Goal: Transaction & Acquisition: Subscribe to service/newsletter

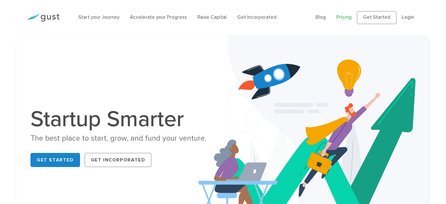
click at [350, 17] on link "Pricing" at bounding box center [343, 17] width 15 height 6
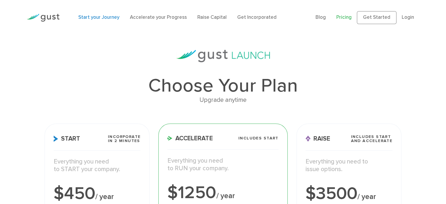
click at [103, 18] on link "Start your Journey" at bounding box center [98, 17] width 41 height 6
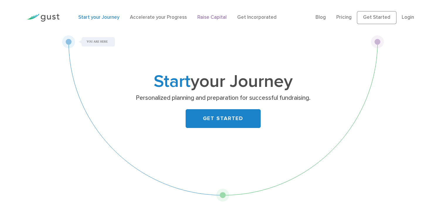
click at [213, 18] on link "Raise Capital" at bounding box center [211, 17] width 29 height 6
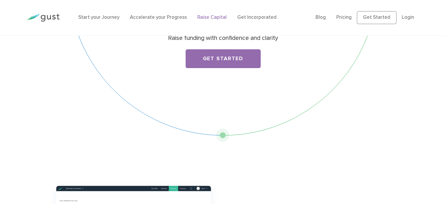
scroll to position [59, 0]
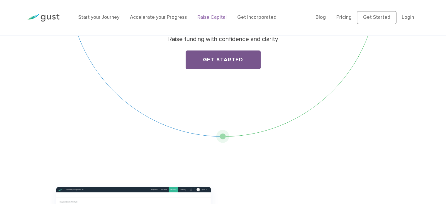
click at [227, 59] on link "Get Started" at bounding box center [223, 59] width 75 height 19
